Goal: Complete application form

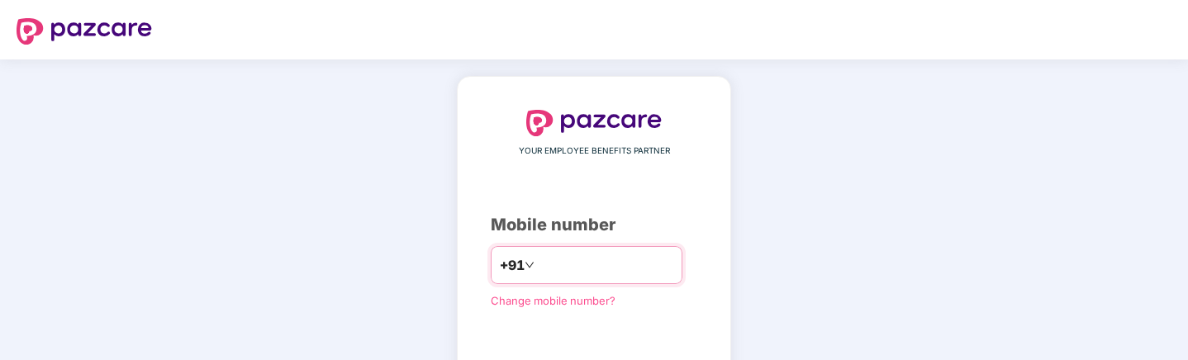
click at [563, 164] on input "number" at bounding box center [605, 265] width 135 height 26
type input "**********"
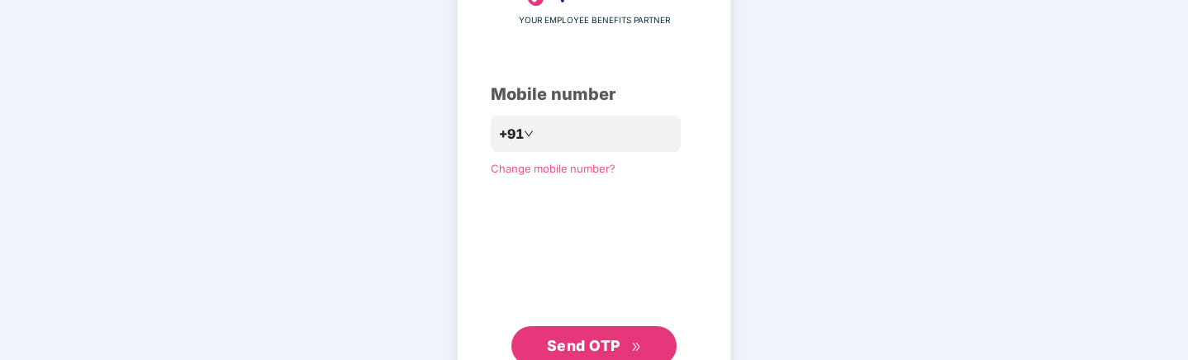
scroll to position [186, 0]
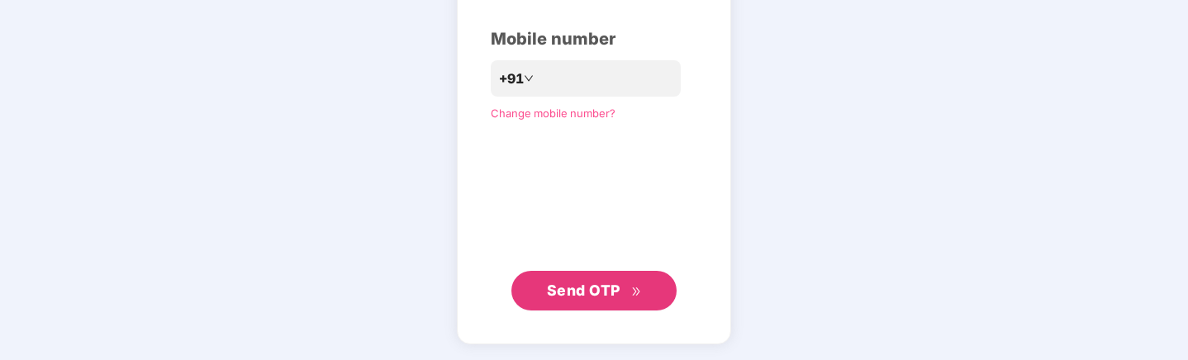
click at [569, 164] on span "Send OTP" at bounding box center [584, 290] width 74 height 17
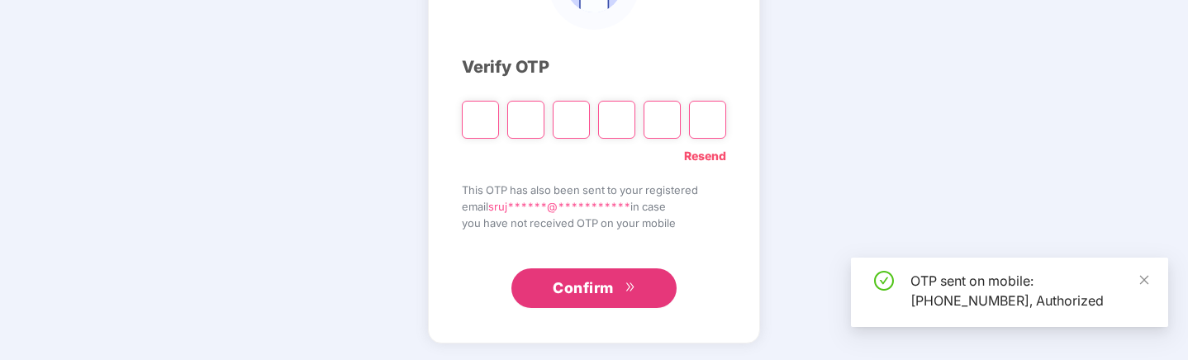
scroll to position [178, 0]
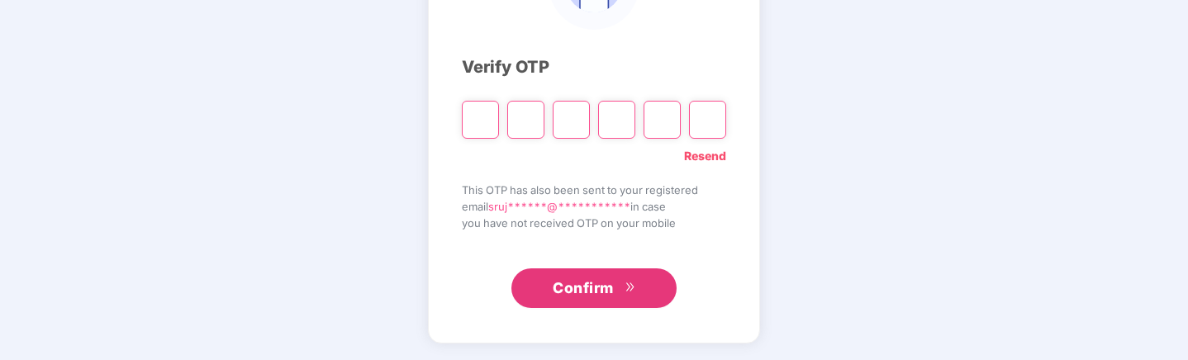
paste input "*"
type input "*"
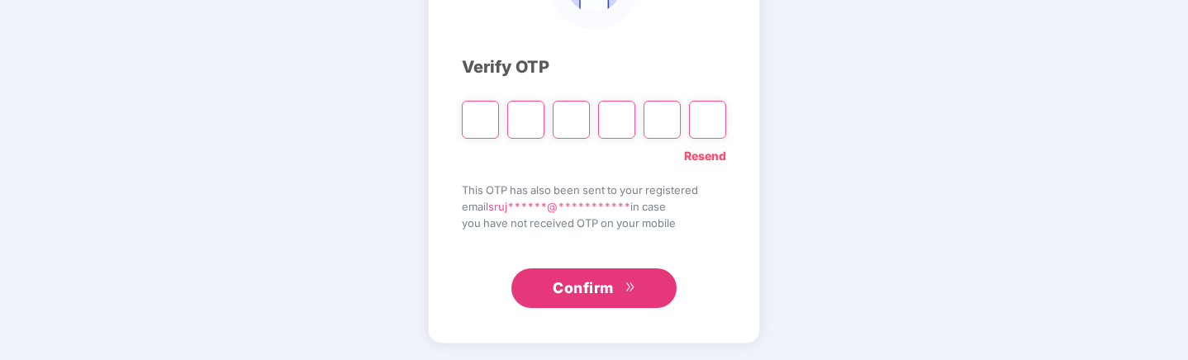
type input "*"
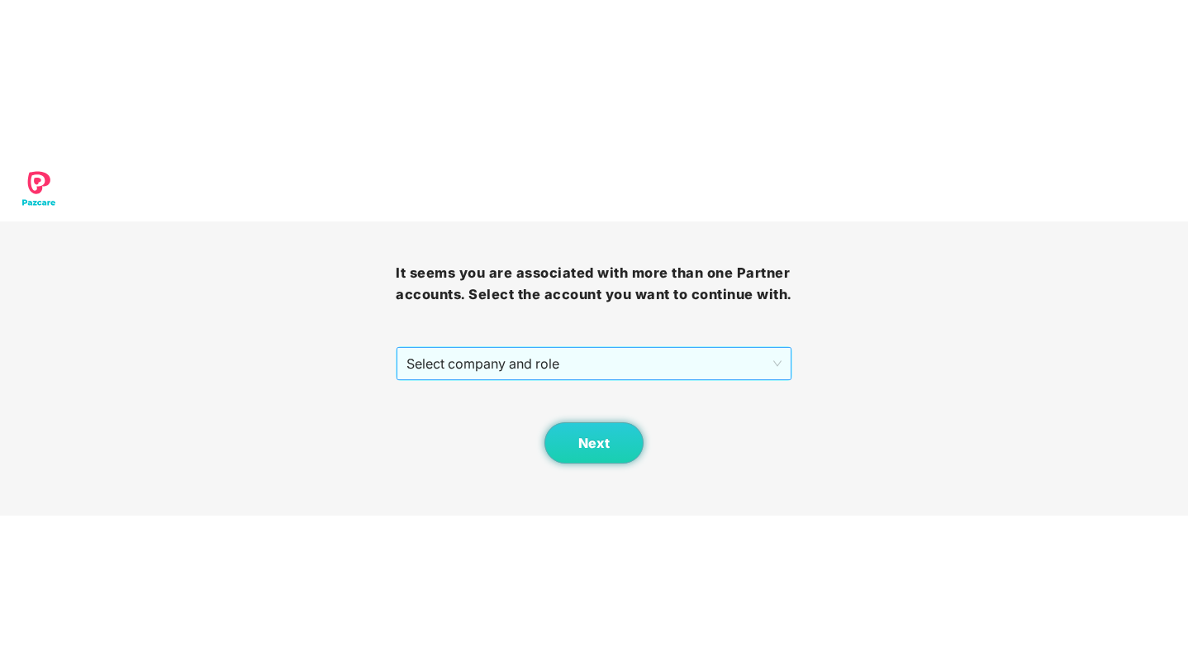
scroll to position [0, 0]
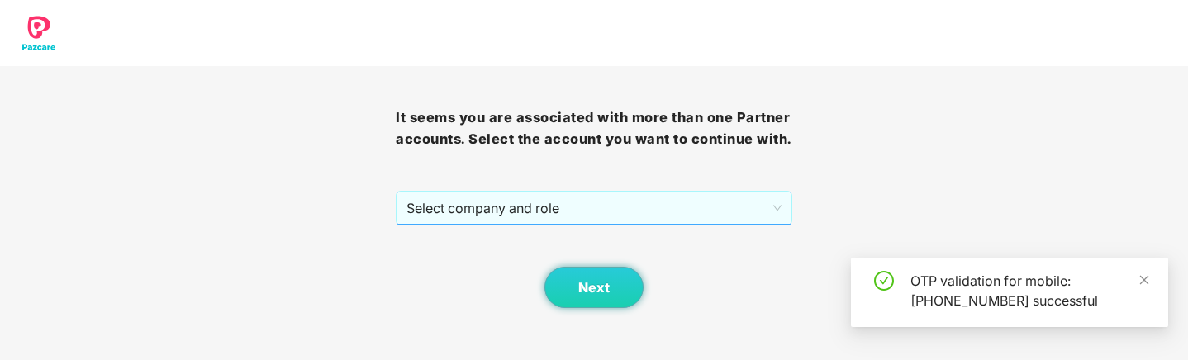
click at [534, 164] on span "Select company and role" at bounding box center [593, 207] width 374 height 31
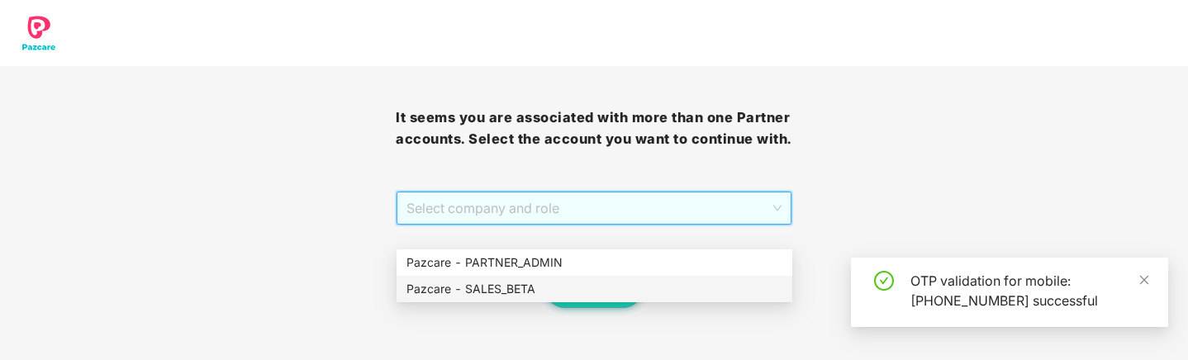
click at [525, 164] on div "Pazcare - SALES_BETA" at bounding box center [594, 289] width 376 height 18
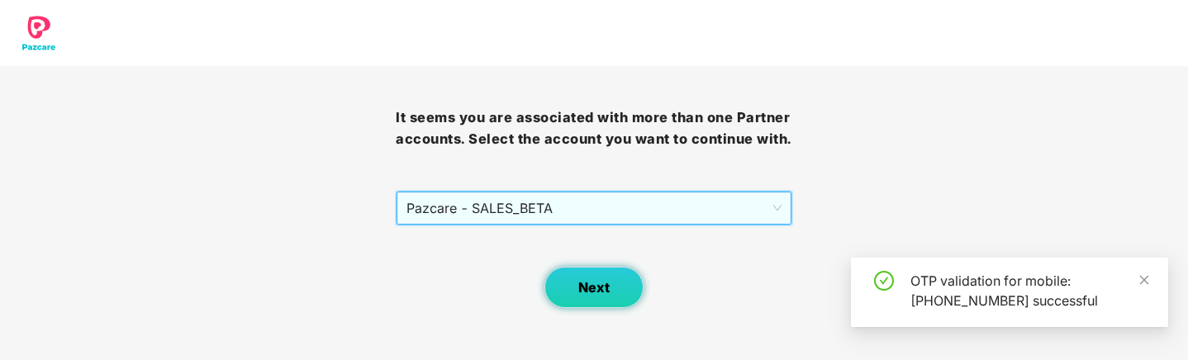
click at [588, 164] on span "Next" at bounding box center [593, 288] width 31 height 16
